Goal: Information Seeking & Learning: Understand process/instructions

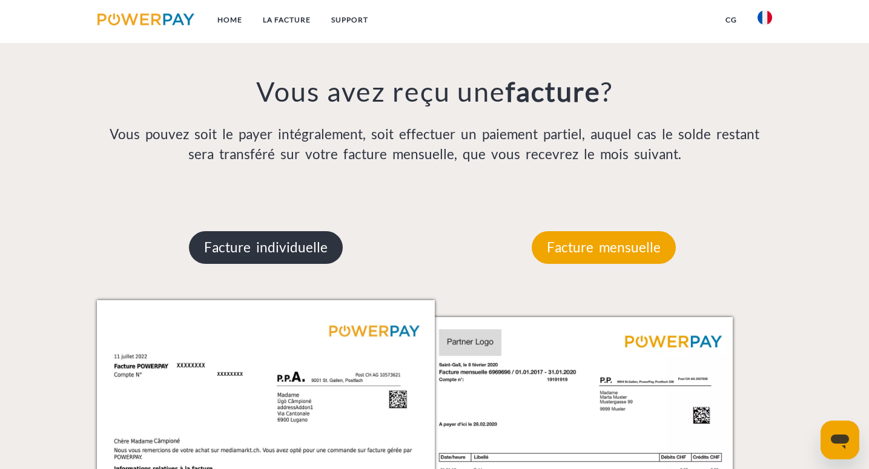
scroll to position [940, 0]
click at [299, 243] on p "Facture individuelle" at bounding box center [266, 247] width 154 height 33
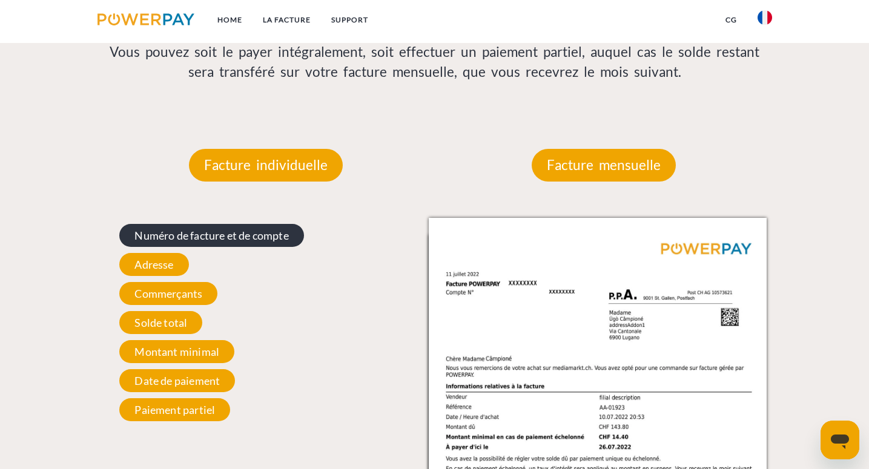
scroll to position [1022, 0]
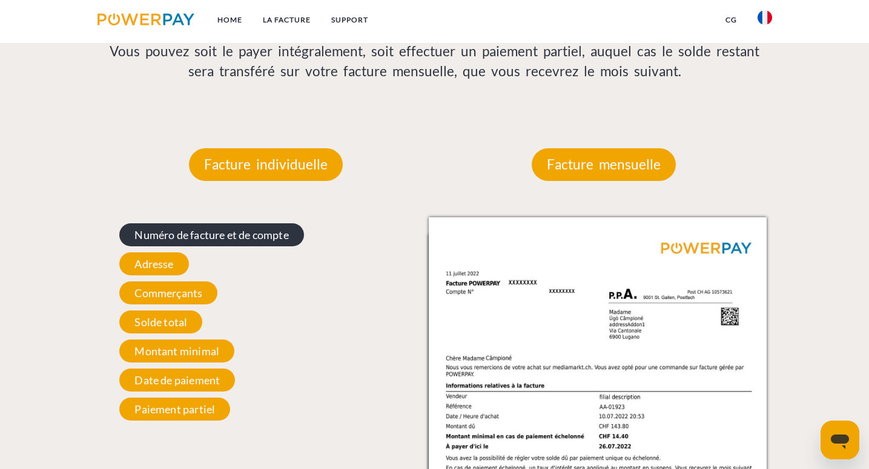
click at [242, 231] on span "Numéro de facture et de compte" at bounding box center [211, 234] width 184 height 23
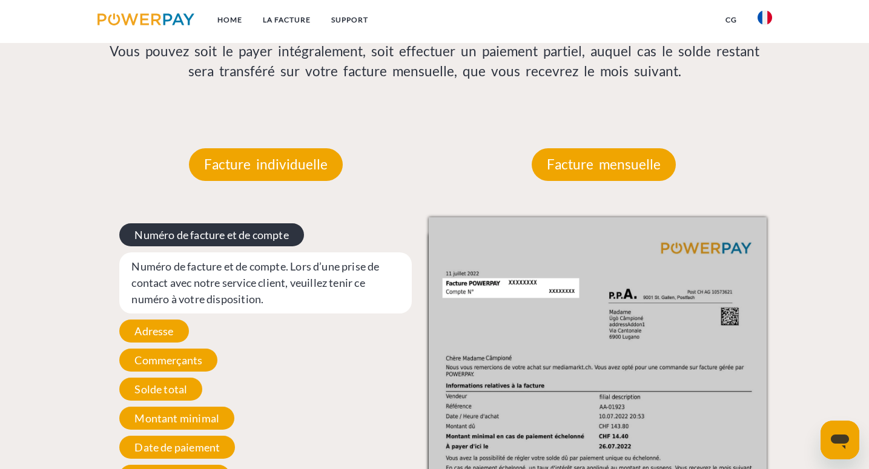
click at [242, 231] on span "Numéro de facture et de compte" at bounding box center [211, 234] width 184 height 23
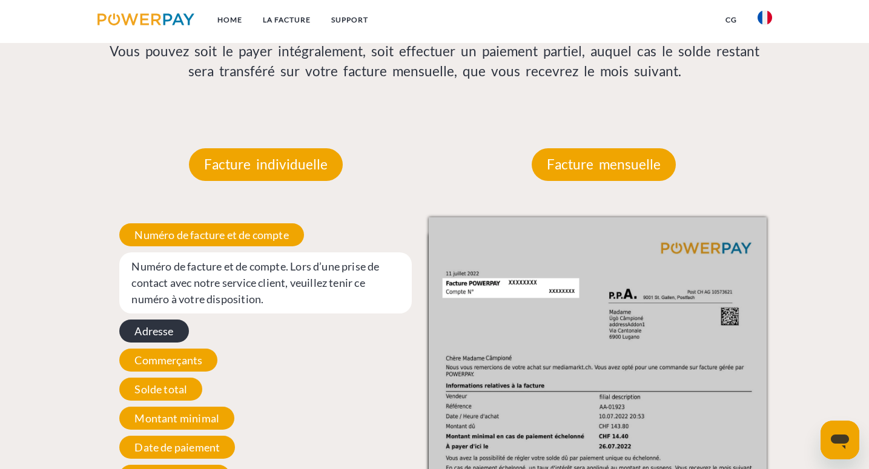
click at [165, 332] on span "Adresse" at bounding box center [153, 331] width 69 height 23
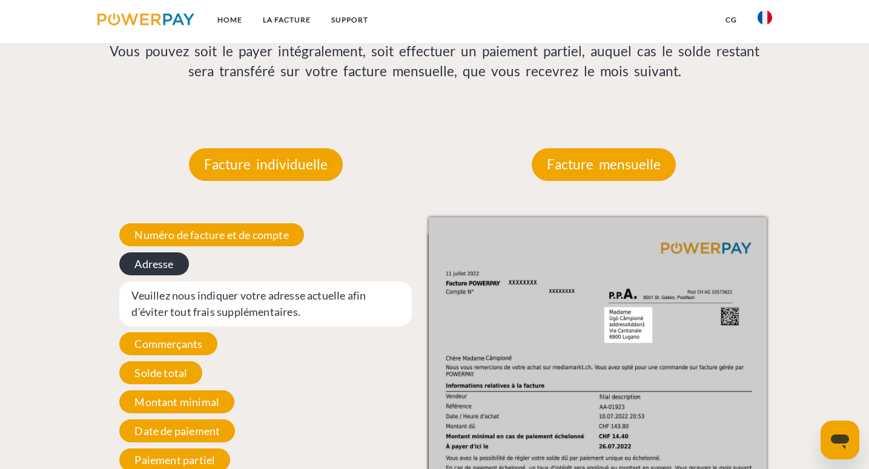
click at [165, 332] on span "Commerçants" at bounding box center [168, 343] width 98 height 23
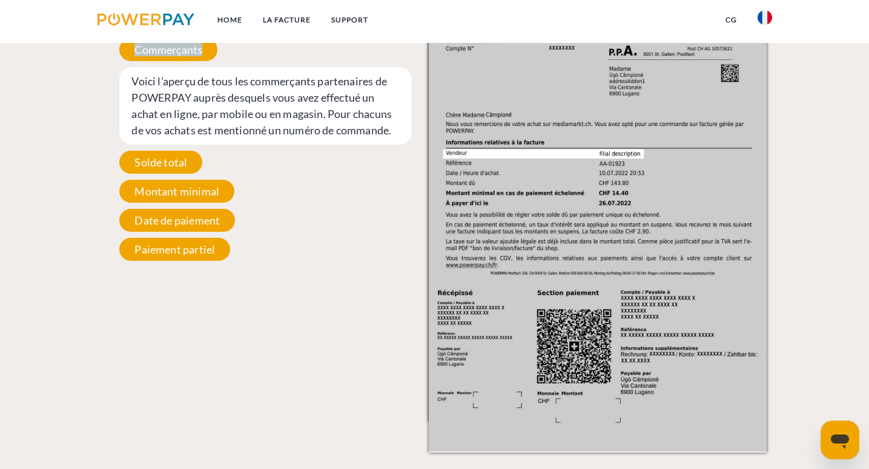
scroll to position [1332, 0]
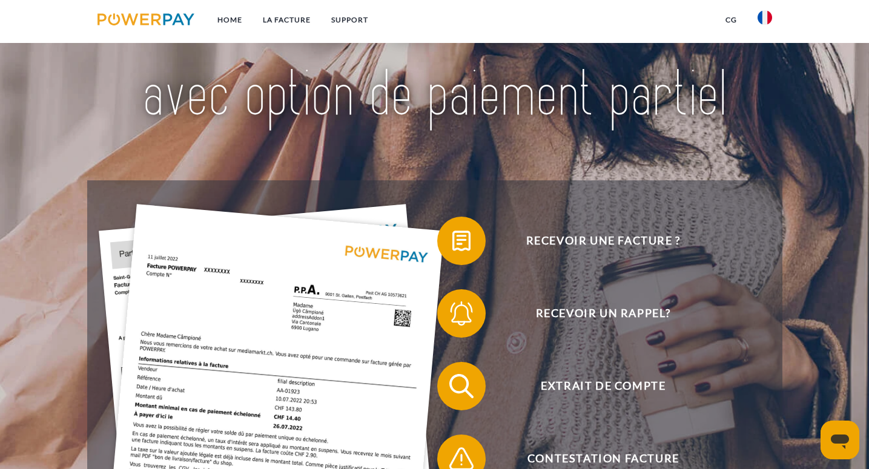
scroll to position [77, 0]
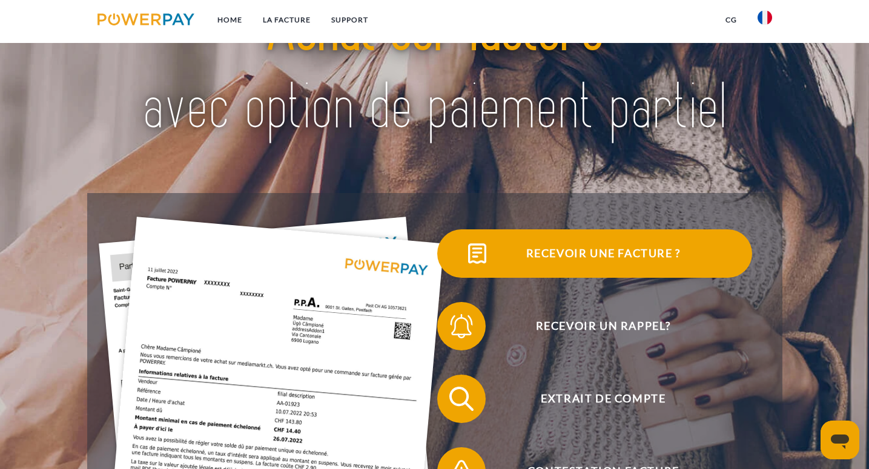
click at [592, 252] on span "Recevoir une facture ?" at bounding box center [603, 253] width 297 height 48
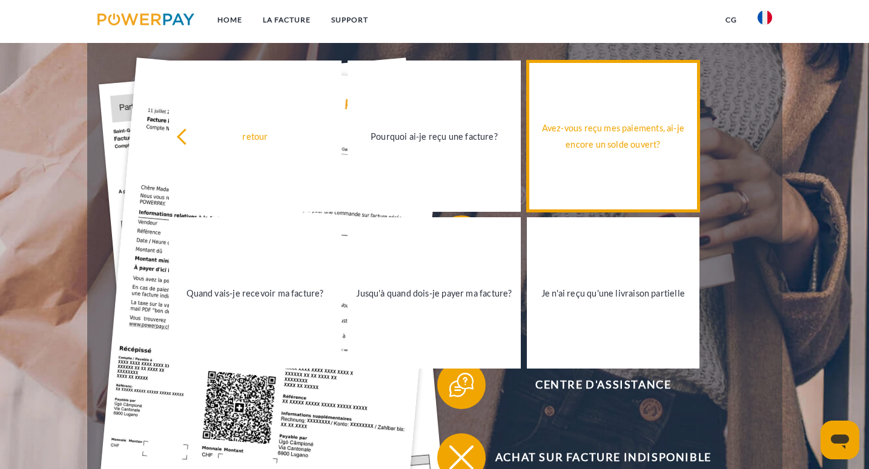
scroll to position [238, 0]
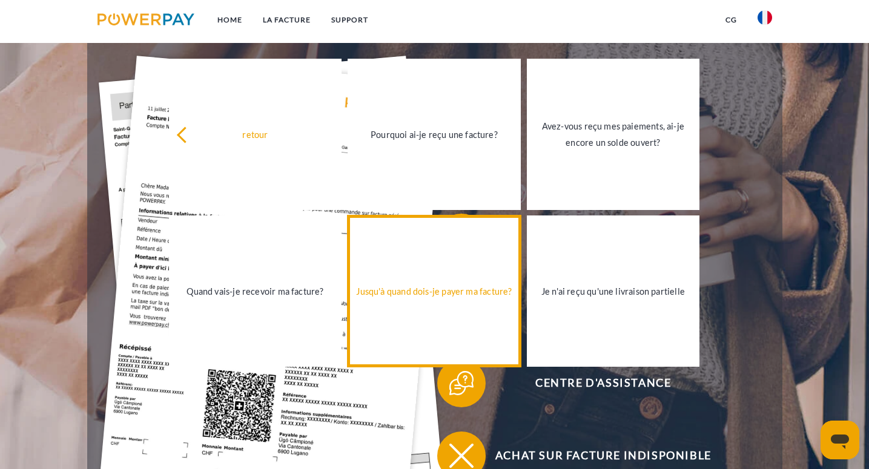
click at [438, 295] on div "Jusqu'à quand dois-je payer ma facture?" at bounding box center [434, 291] width 158 height 16
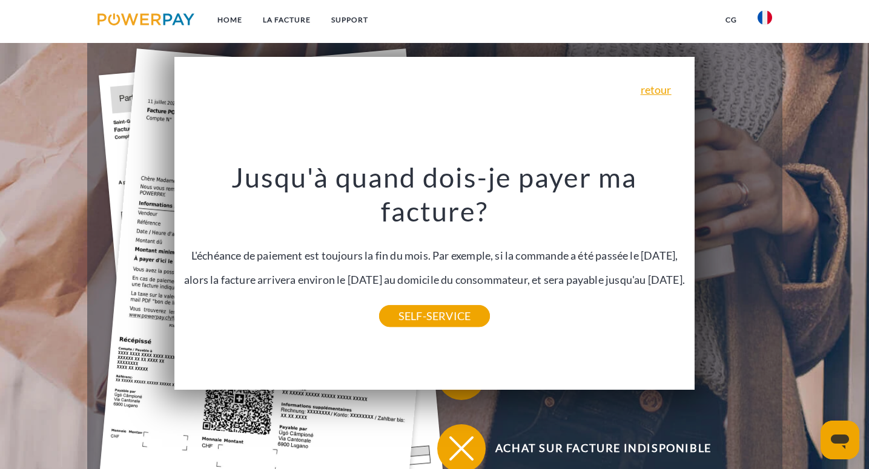
scroll to position [249, 0]
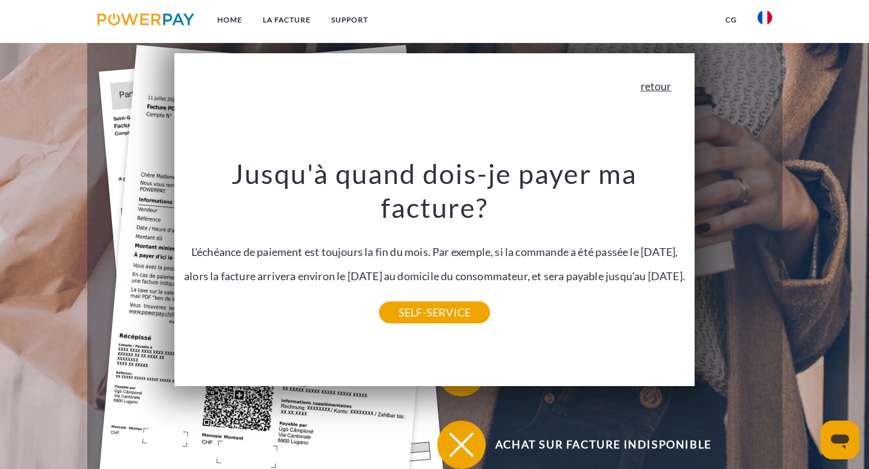
click at [652, 88] on link "retour" at bounding box center [656, 86] width 31 height 11
